Goal: Task Accomplishment & Management: Complete application form

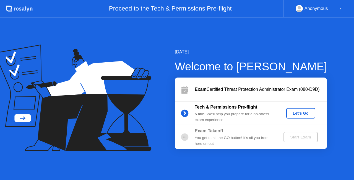
click at [293, 115] on div "Let's Go" at bounding box center [300, 113] width 25 height 4
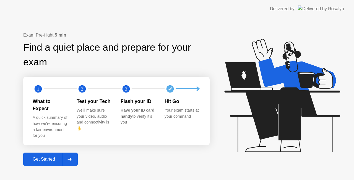
click at [35, 157] on div "Get Started" at bounding box center [44, 159] width 38 height 5
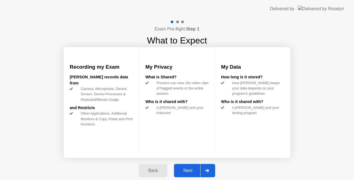
click at [194, 165] on button "Next" at bounding box center [194, 170] width 41 height 13
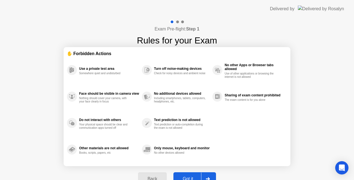
click at [191, 176] on div "Got it" at bounding box center [188, 178] width 26 height 5
select select "**********"
select select "*******"
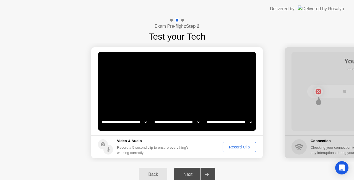
click at [228, 145] on div "Record Clip" at bounding box center [240, 147] width 30 height 4
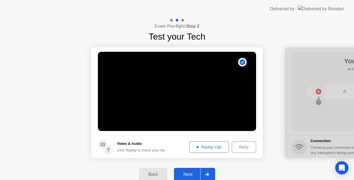
click at [206, 149] on div "Replay Clip" at bounding box center [209, 147] width 36 height 4
click at [186, 174] on div "Next" at bounding box center [188, 174] width 25 height 5
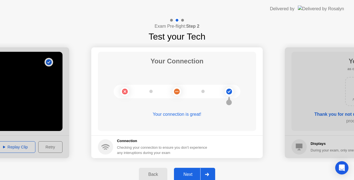
click at [188, 174] on div "Next" at bounding box center [188, 174] width 25 height 5
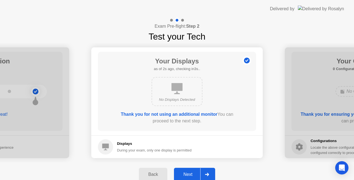
click at [186, 172] on div "Next" at bounding box center [188, 174] width 25 height 5
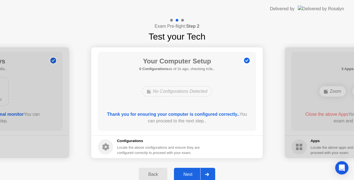
click at [186, 172] on div "Next" at bounding box center [188, 174] width 25 height 5
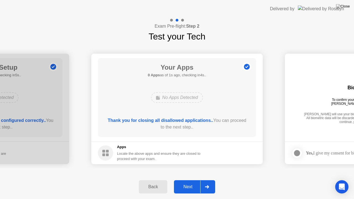
click at [191, 179] on div "Next" at bounding box center [188, 186] width 25 height 5
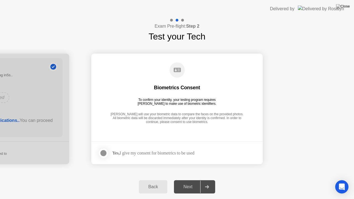
click at [107, 152] on div at bounding box center [103, 153] width 7 height 7
click at [193, 179] on div "Next" at bounding box center [188, 186] width 25 height 5
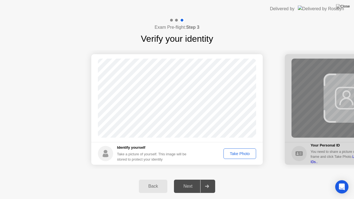
click at [237, 154] on div "Take Photo" at bounding box center [239, 154] width 29 height 4
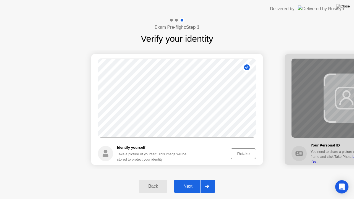
click at [187, 179] on button "Next" at bounding box center [194, 186] width 41 height 13
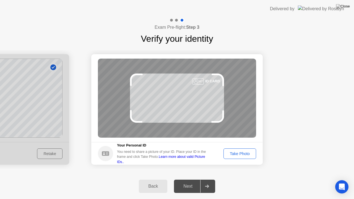
click at [241, 153] on div "Take Photo" at bounding box center [239, 154] width 29 height 4
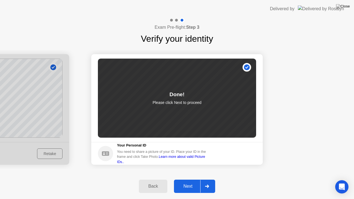
click at [197, 179] on div "Next" at bounding box center [188, 186] width 25 height 5
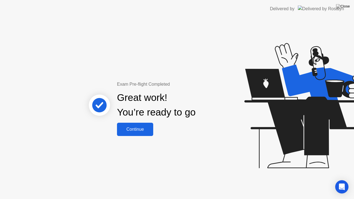
click at [131, 128] on div "Continue" at bounding box center [135, 129] width 33 height 5
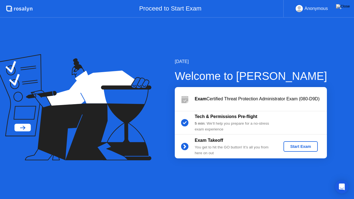
click at [300, 149] on div "Start Exam" at bounding box center [301, 146] width 30 height 4
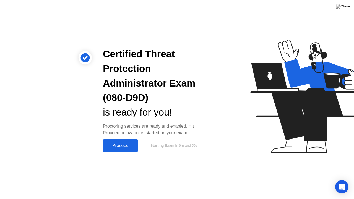
click at [122, 146] on div "Proceed" at bounding box center [121, 145] width 32 height 5
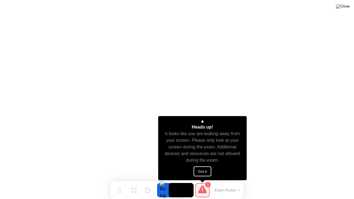
click at [207, 168] on button "Got it" at bounding box center [203, 171] width 18 height 10
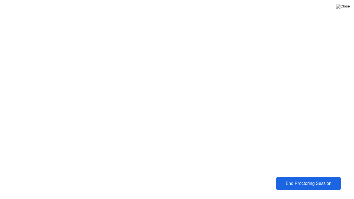
click at [300, 179] on div "End Proctoring Session" at bounding box center [308, 183] width 61 height 5
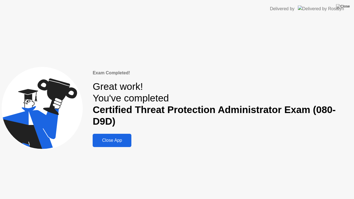
click at [118, 143] on div "Close App" at bounding box center [111, 140] width 35 height 5
